Goal: Task Accomplishment & Management: Manage account settings

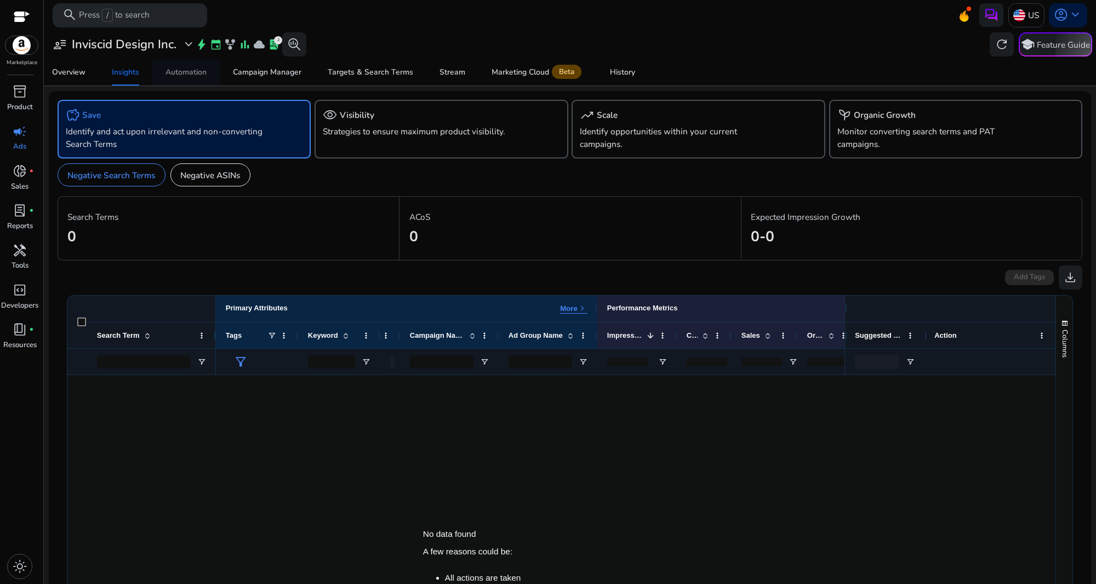
click at [176, 72] on div "Automation" at bounding box center [186, 73] width 41 height 8
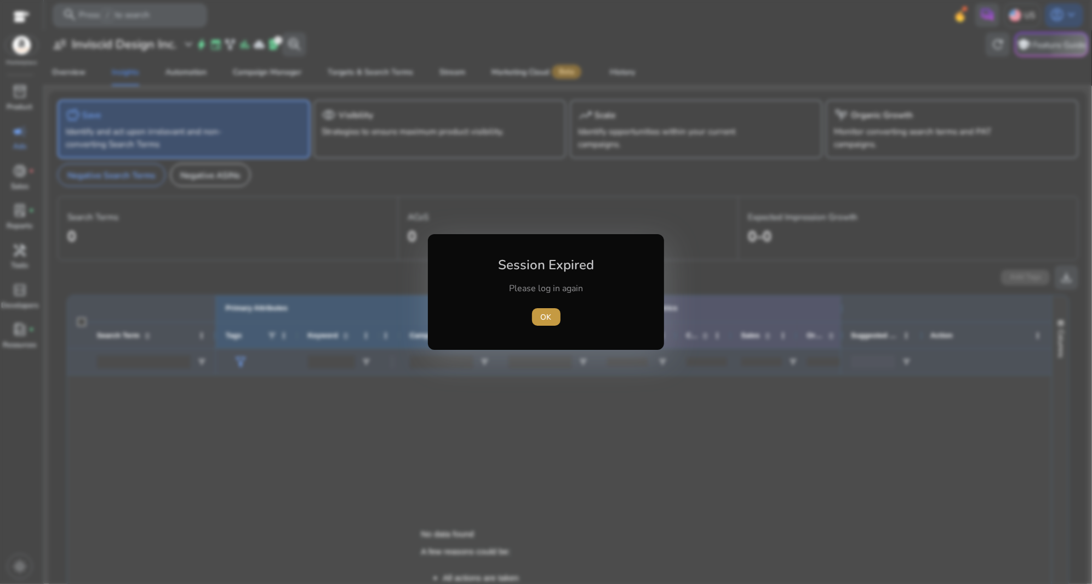
click at [544, 315] on span "OK" at bounding box center [546, 317] width 11 height 12
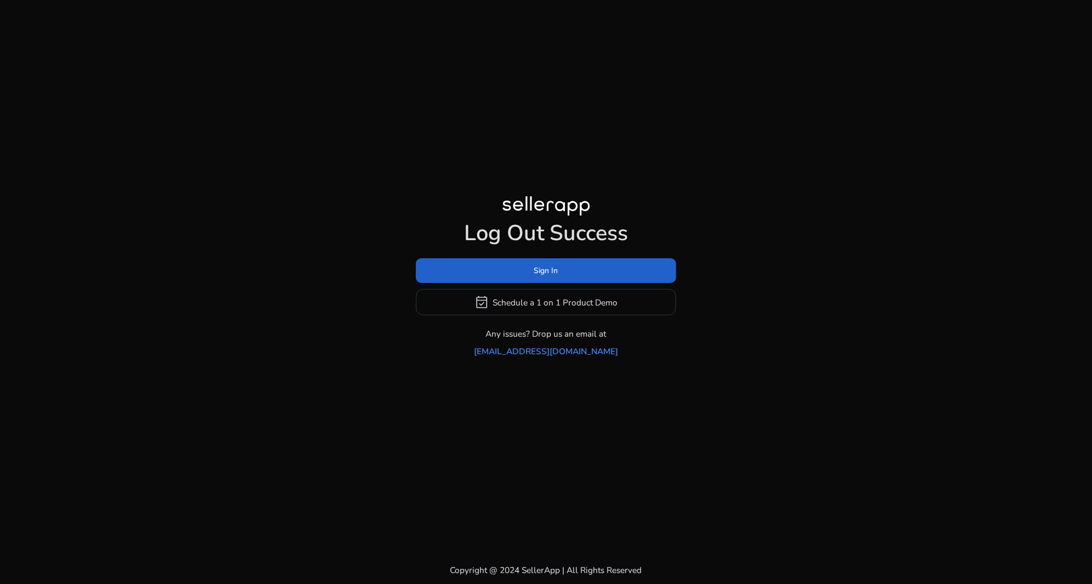
click at [519, 266] on span at bounding box center [546, 271] width 260 height 26
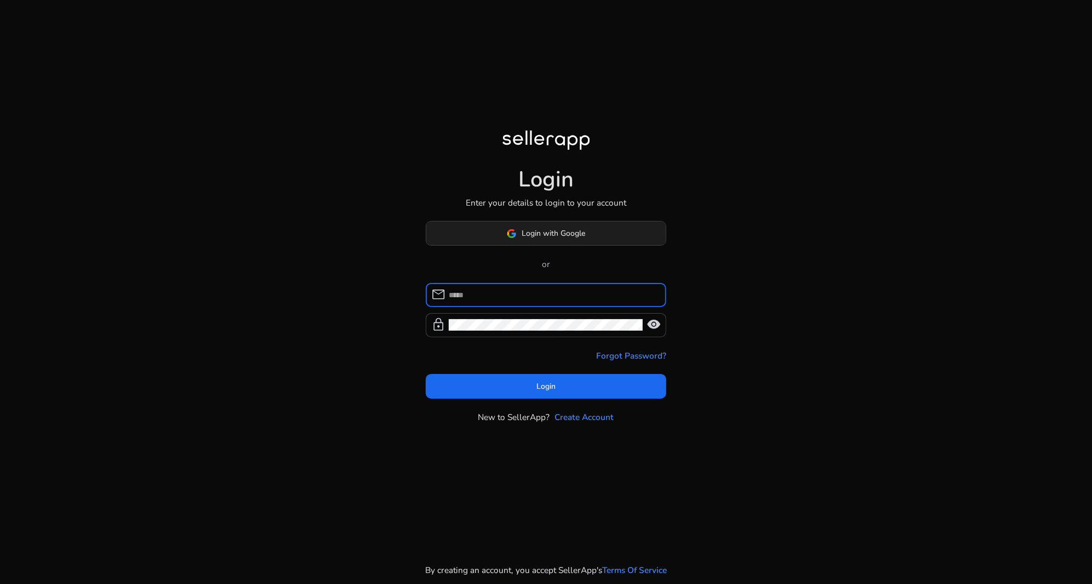
click at [531, 229] on span "Login with Google" at bounding box center [554, 233] width 64 height 12
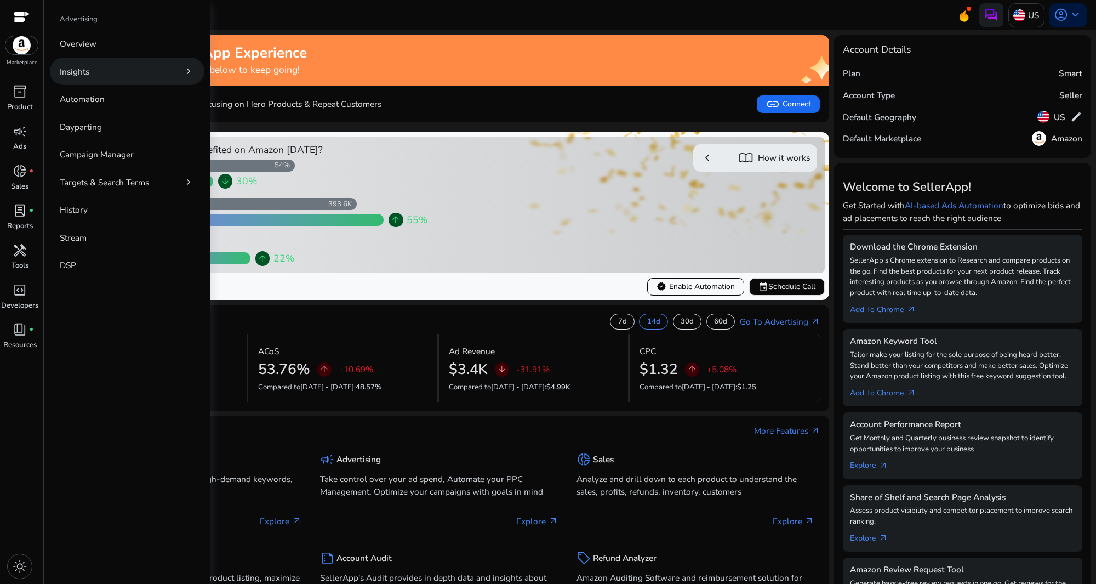
click at [152, 68] on link "Insights chevron_right" at bounding box center [127, 71] width 155 height 27
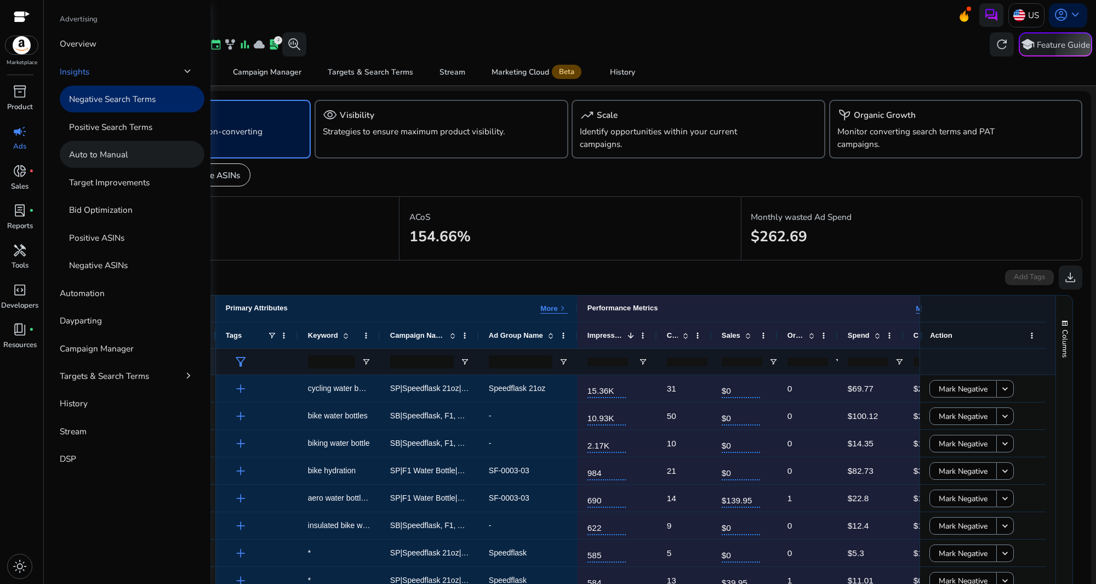
click at [136, 150] on link "Auto to Manual" at bounding box center [132, 154] width 145 height 27
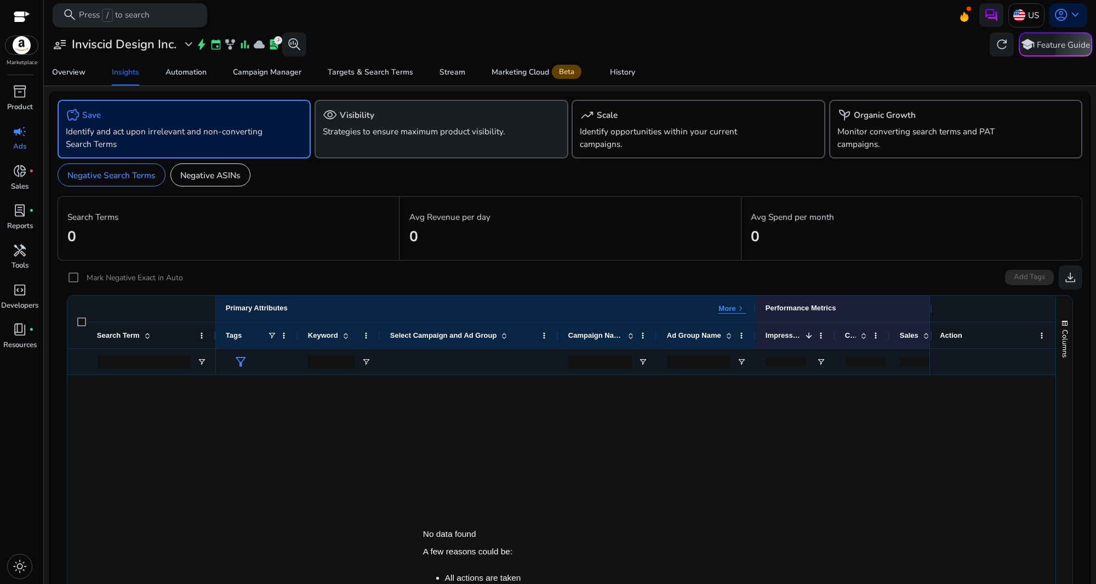
click at [472, 121] on div "visibility Visibility" at bounding box center [441, 115] width 237 height 14
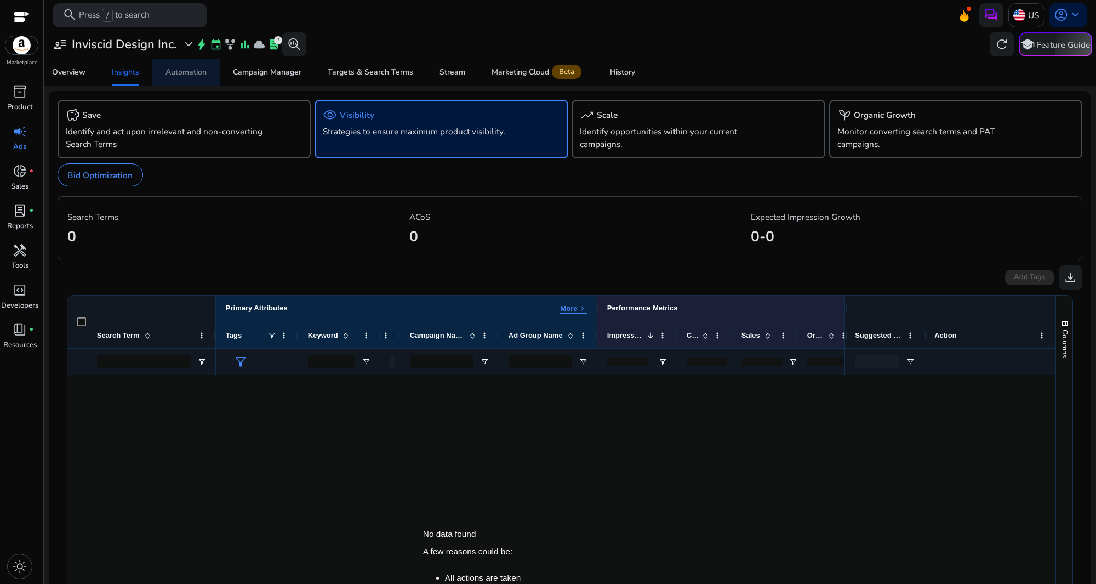
click at [197, 76] on div "Automation" at bounding box center [186, 73] width 41 height 8
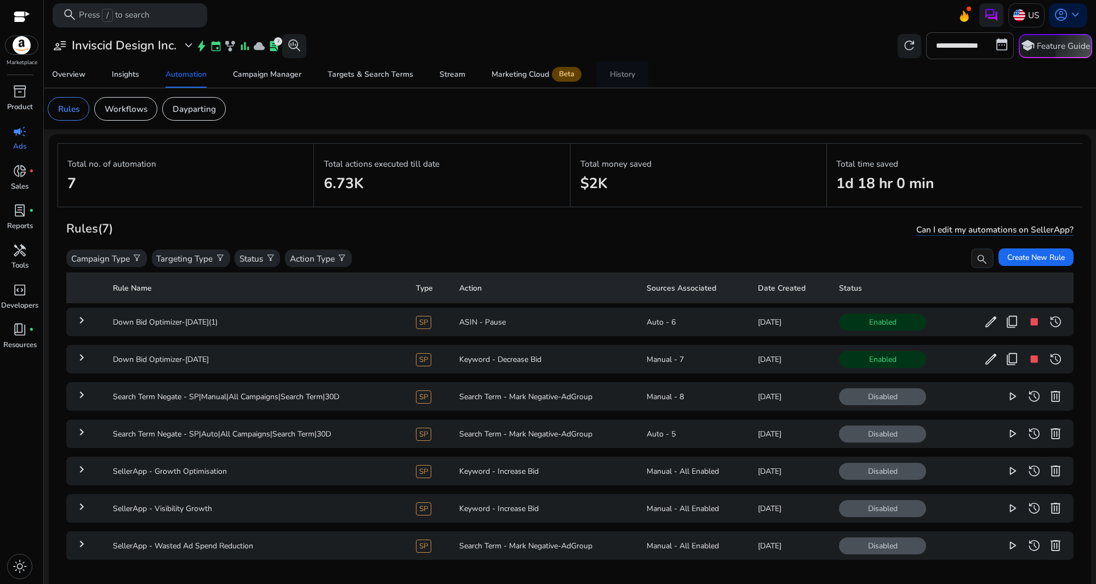
click at [629, 76] on div "History" at bounding box center [622, 75] width 25 height 8
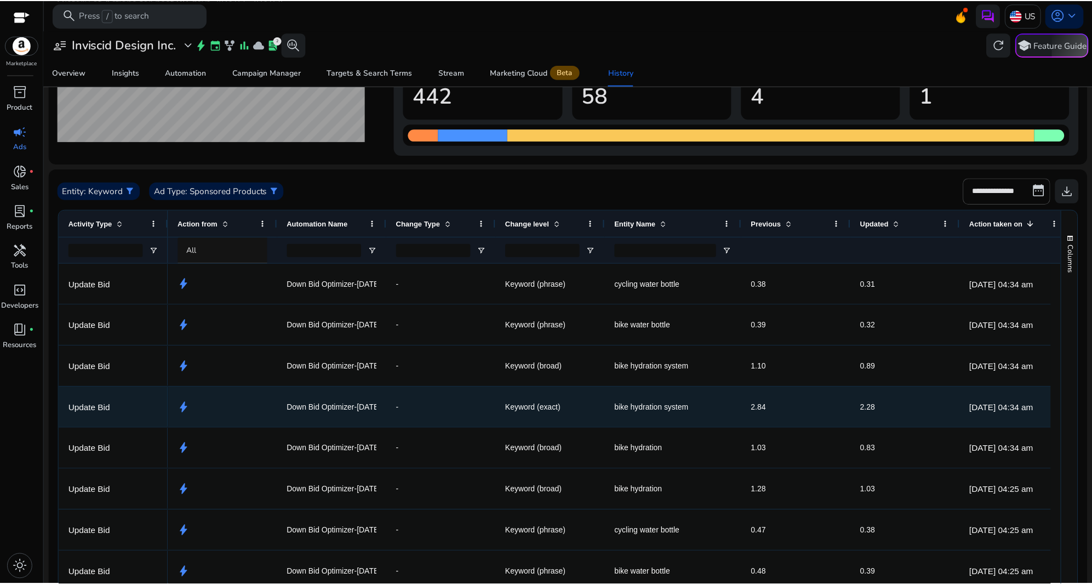
scroll to position [234, 0]
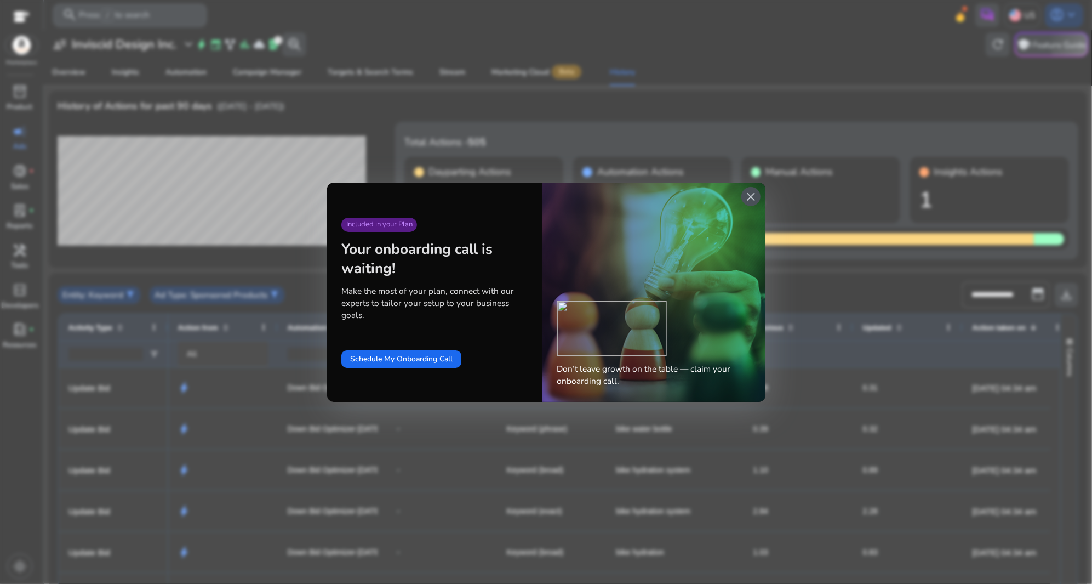
scroll to position [234, 0]
